Goal: Task Accomplishment & Management: Use online tool/utility

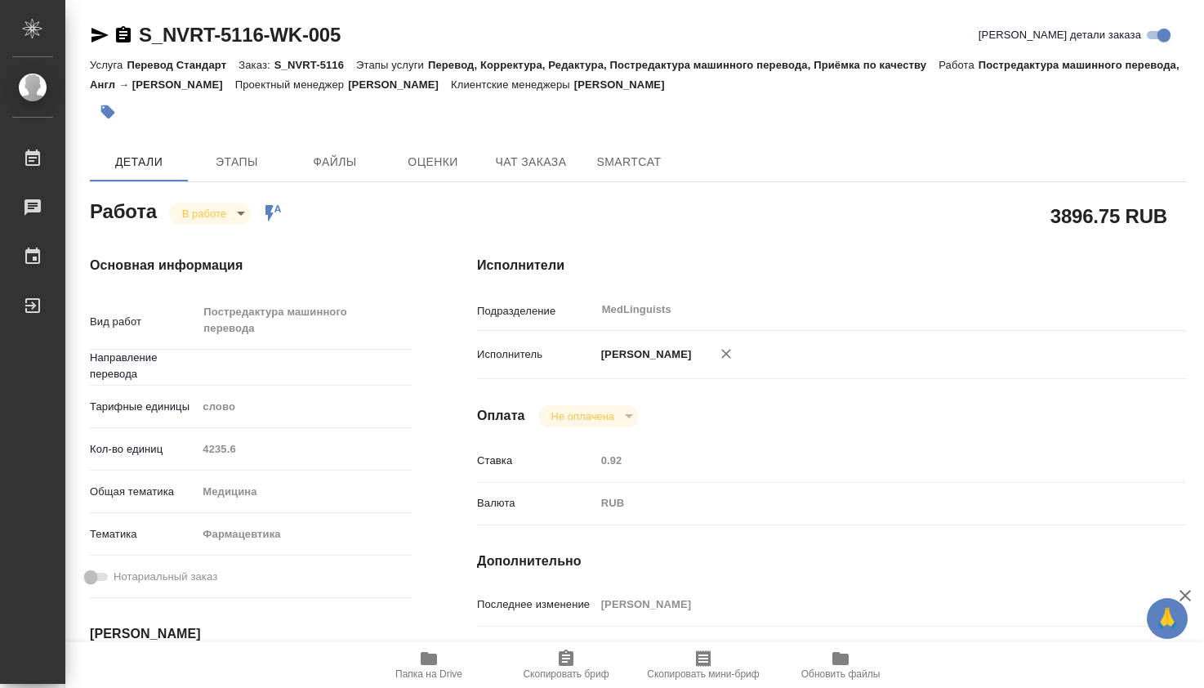
type textarea "x"
type input "англ-рус"
type textarea "x"
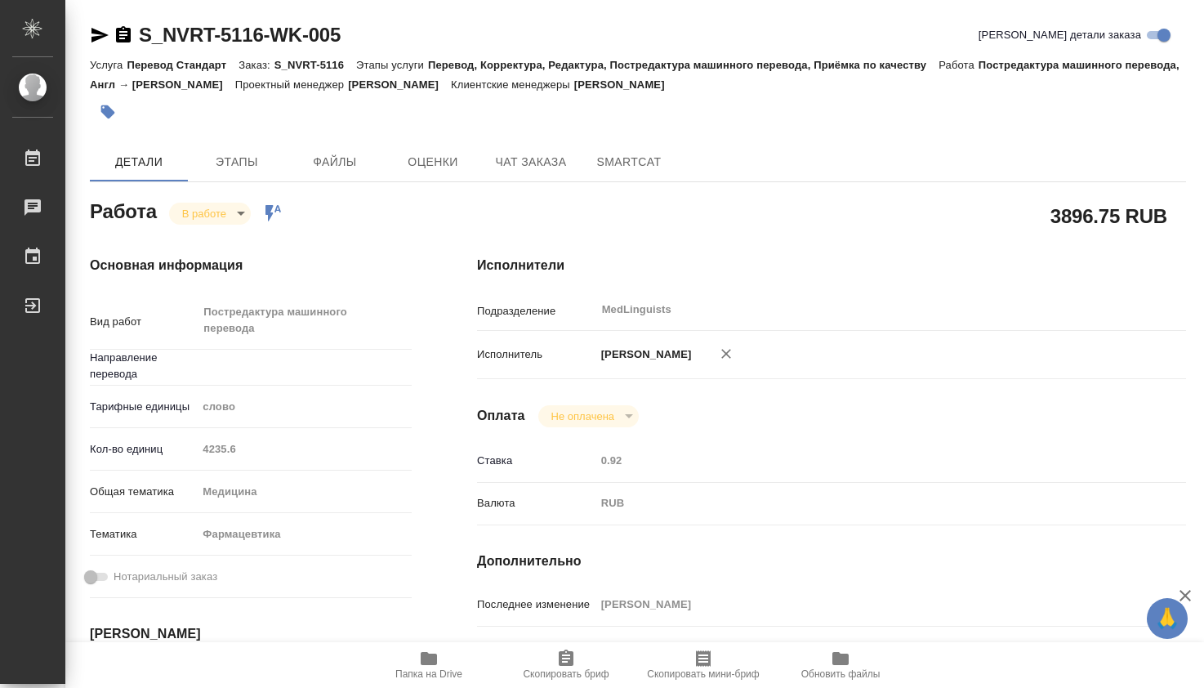
type textarea "x"
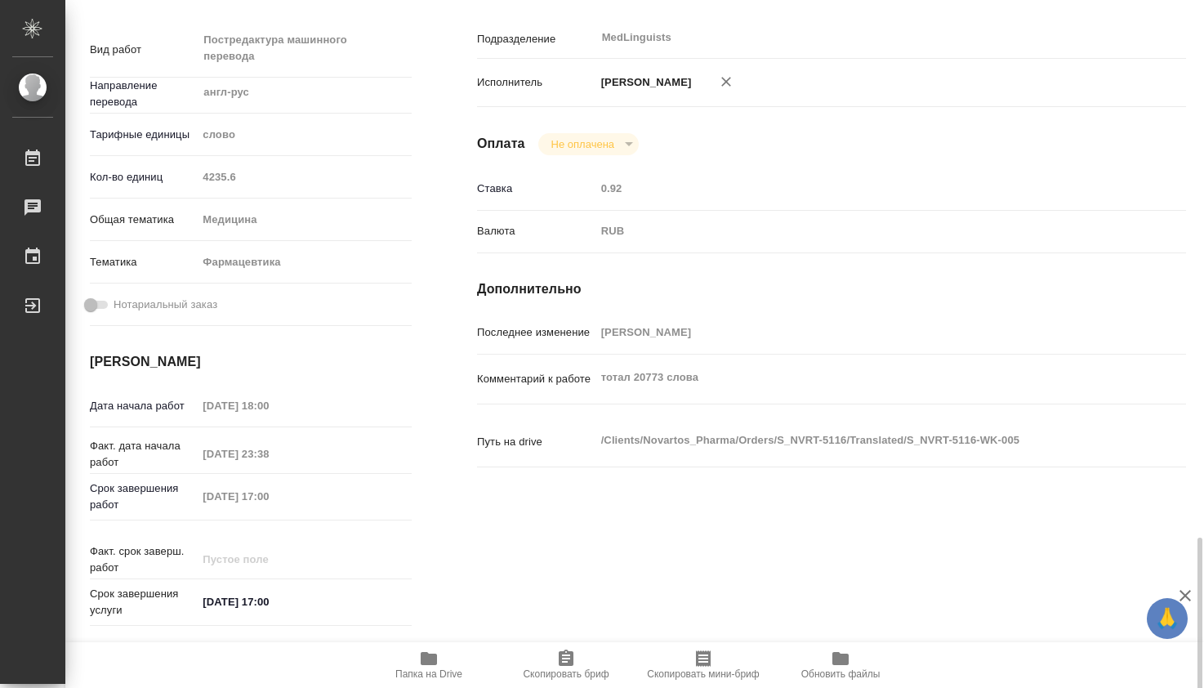
scroll to position [544, 0]
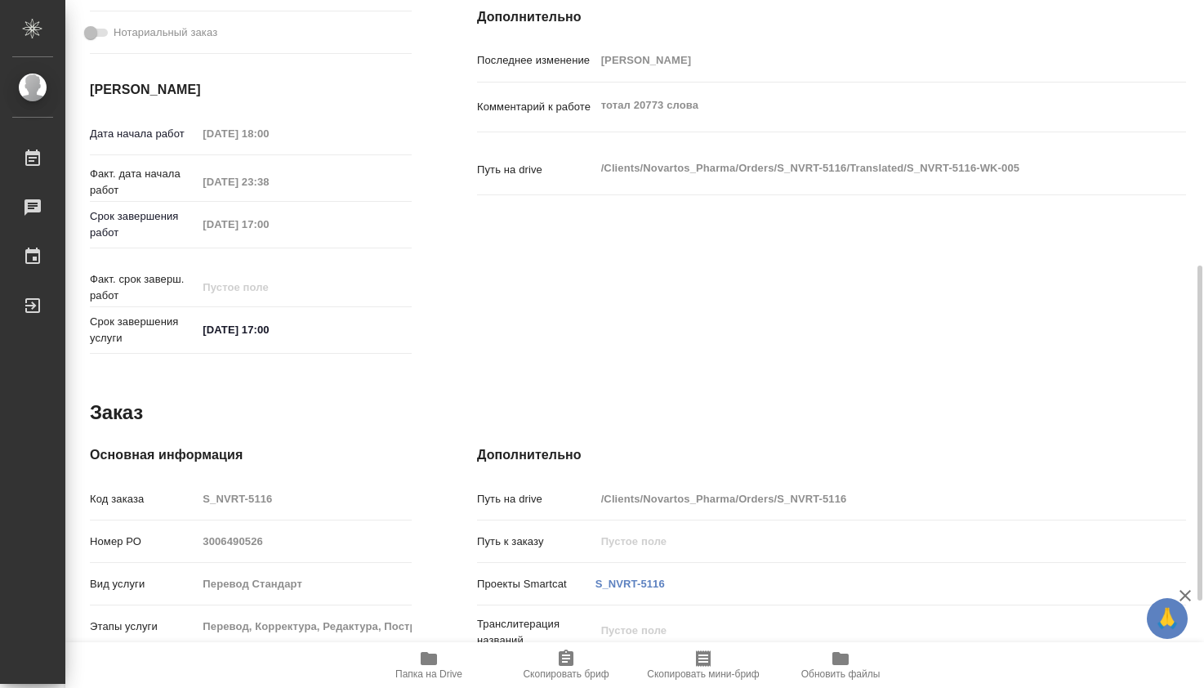
type textarea "x"
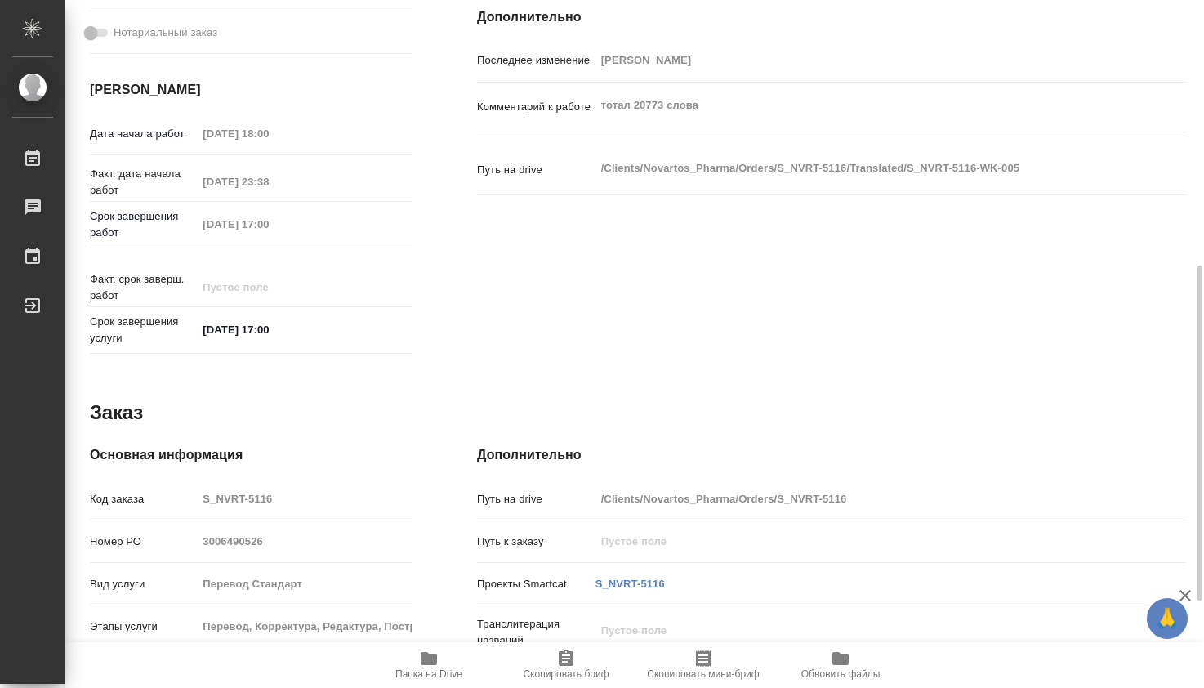
type textarea "x"
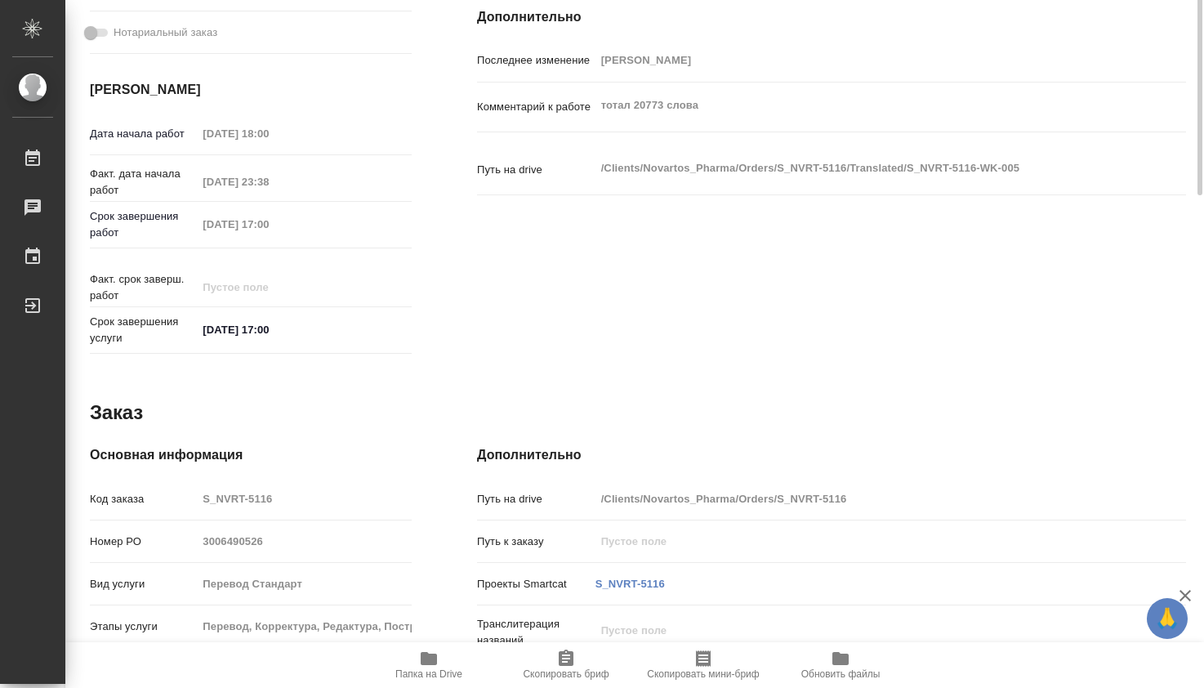
scroll to position [0, 0]
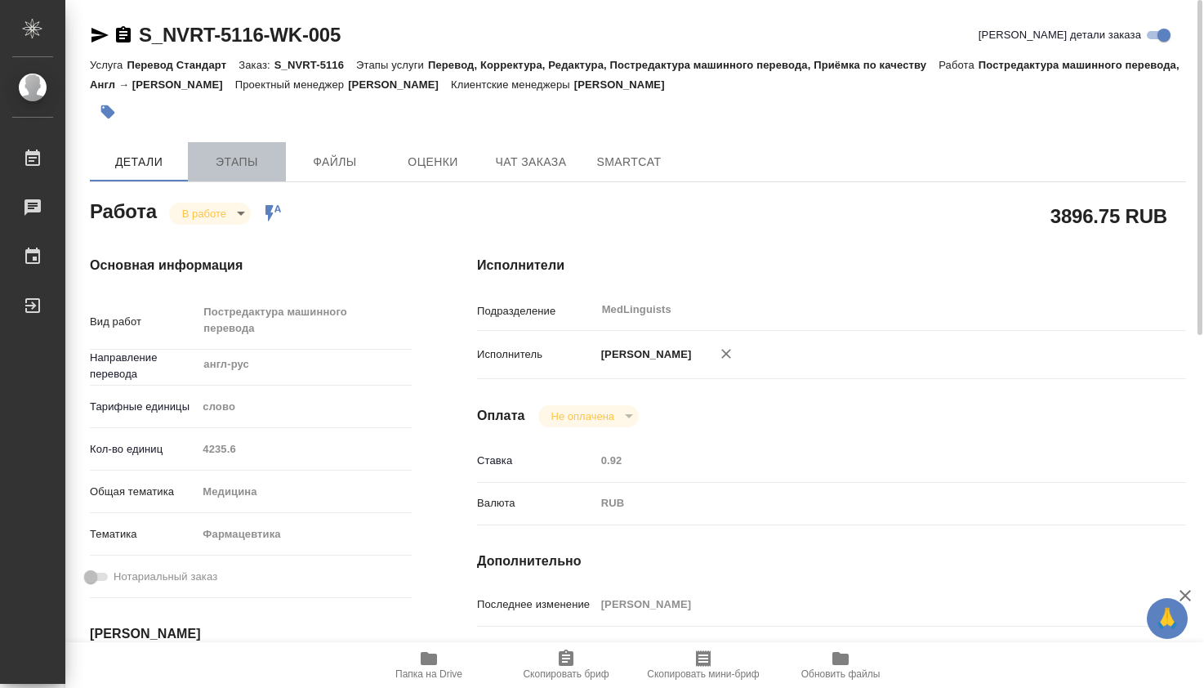
click at [224, 149] on button "Этапы" at bounding box center [237, 161] width 98 height 39
